Goal: Find specific page/section: Find specific page/section

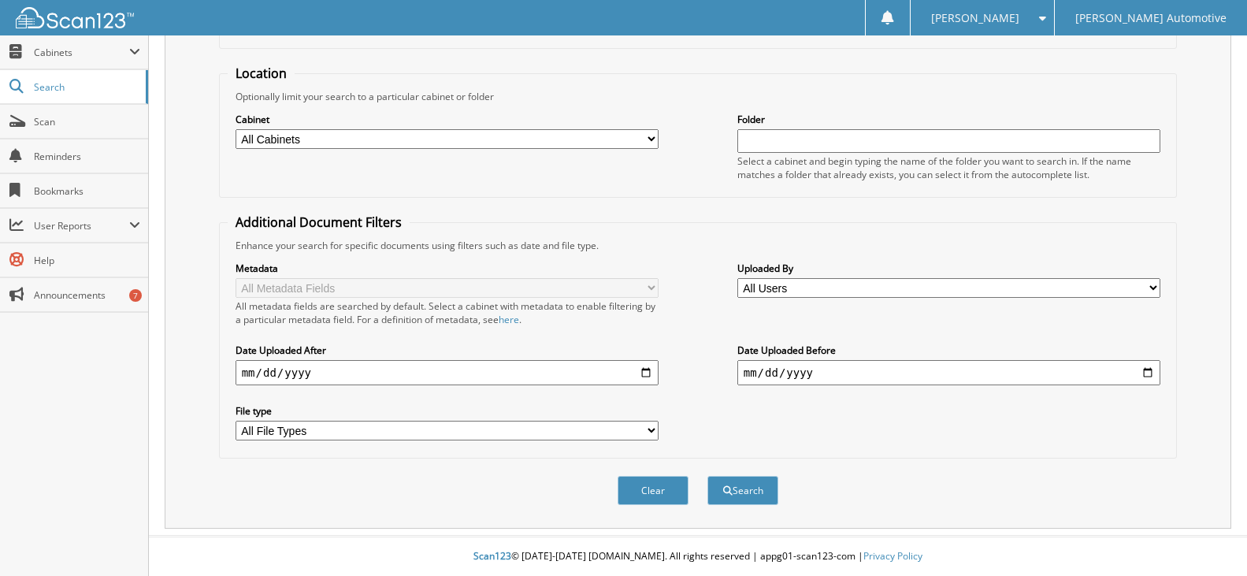
scroll to position [139, 0]
type input "127570"
click at [752, 478] on button "Search" at bounding box center [742, 490] width 71 height 29
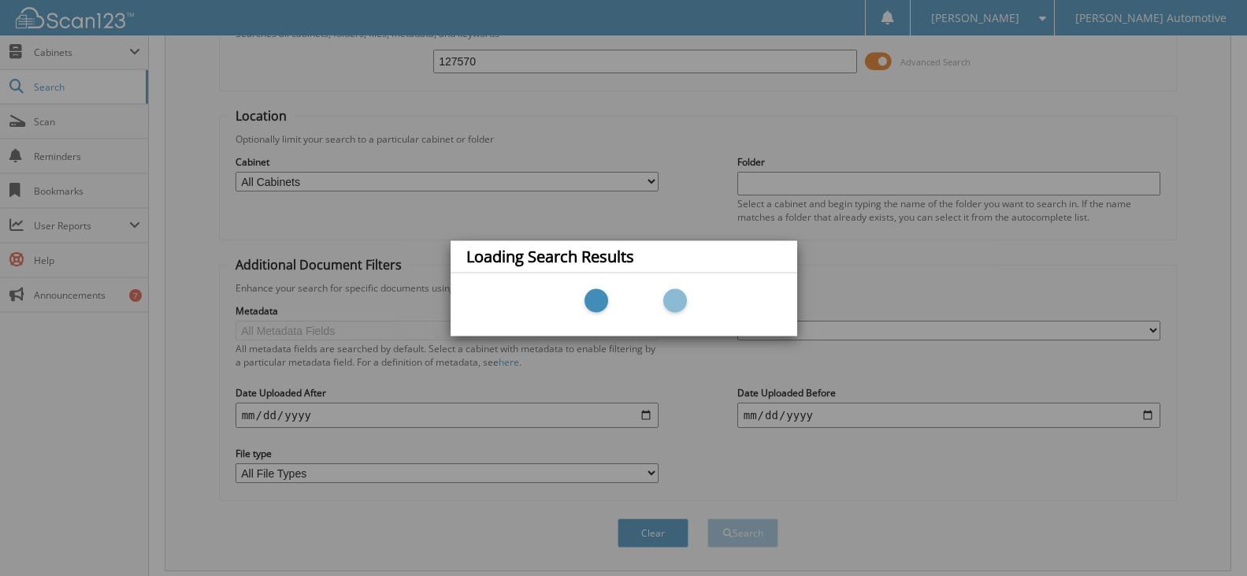
scroll to position [0, 0]
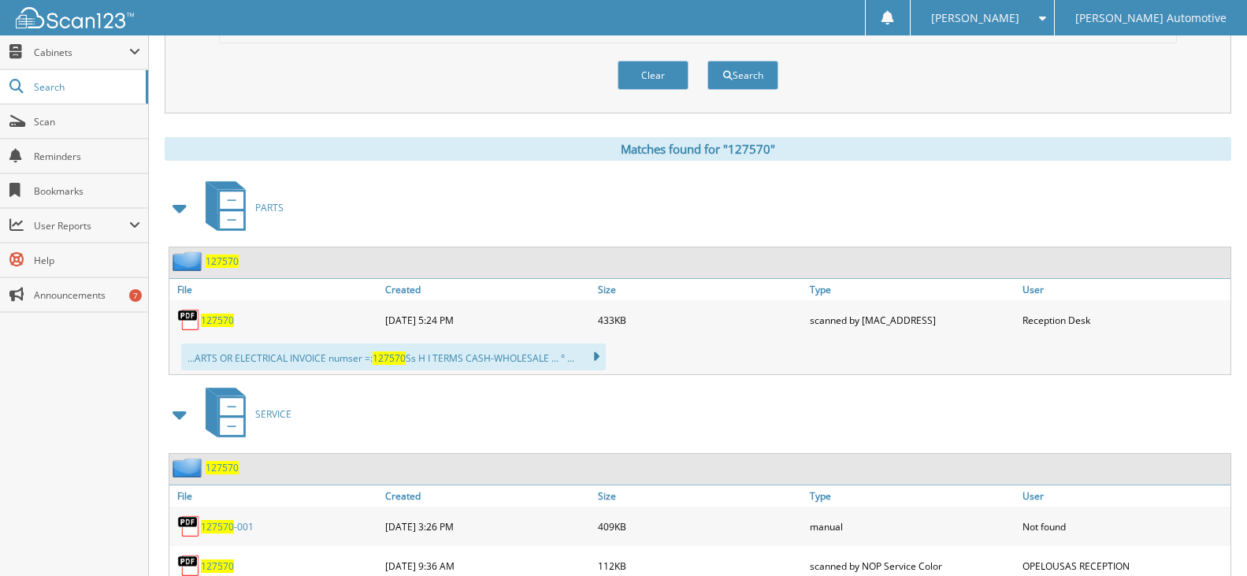
scroll to position [577, 0]
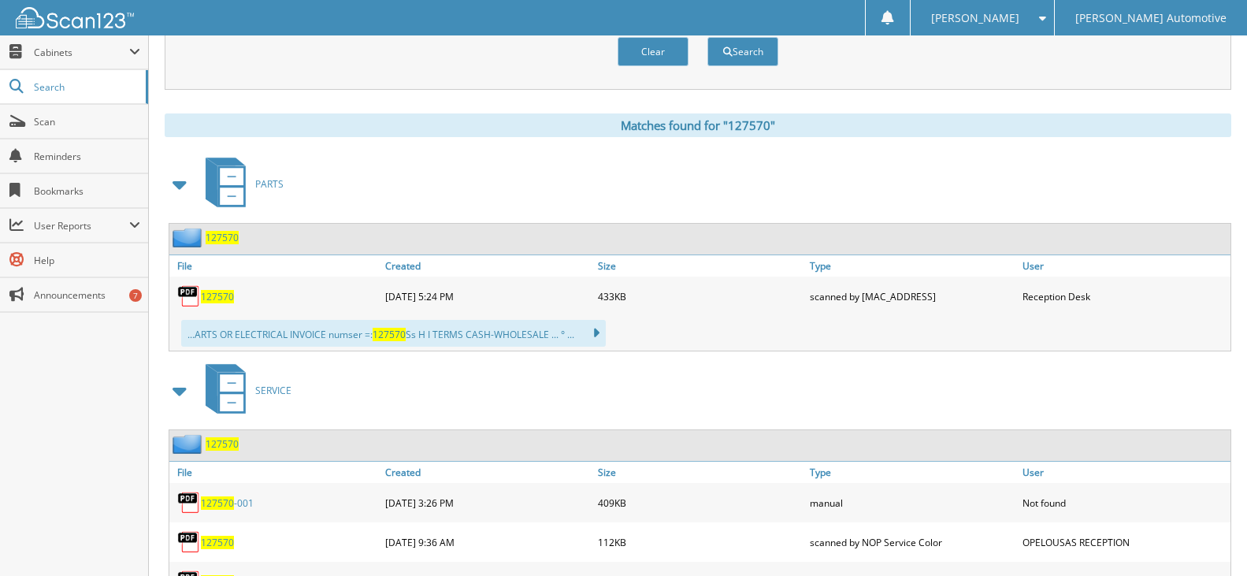
click at [208, 292] on span "127570" at bounding box center [217, 296] width 33 height 13
